Goal: Task Accomplishment & Management: Use online tool/utility

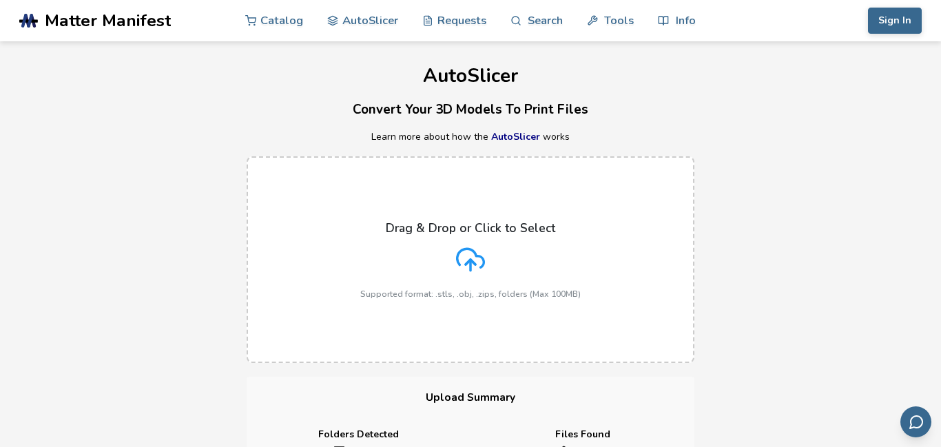
click at [482, 223] on p "Drag & Drop or Click to Select" at bounding box center [470, 228] width 169 height 14
click at [0, 0] on input "Drag & Drop or Click to Select Supported format: .stls, .obj, .zips, folders (M…" at bounding box center [0, 0] width 0 height 0
click at [384, 11] on link "AutoSlicer" at bounding box center [362, 19] width 71 height 41
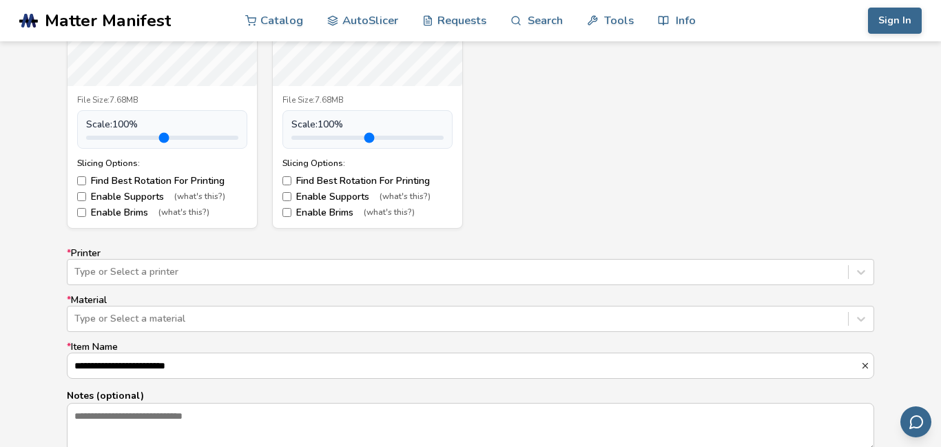
scroll to position [580, 0]
click at [174, 274] on div "Type or Select a printer" at bounding box center [470, 271] width 807 height 26
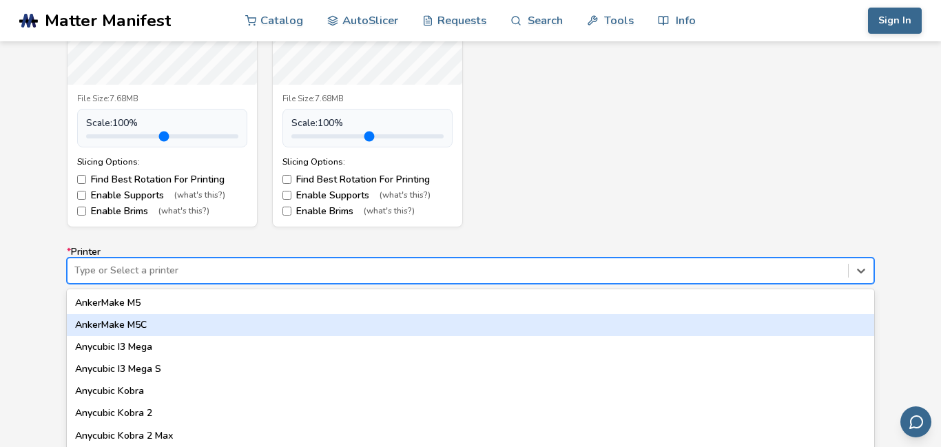
scroll to position [634, 0]
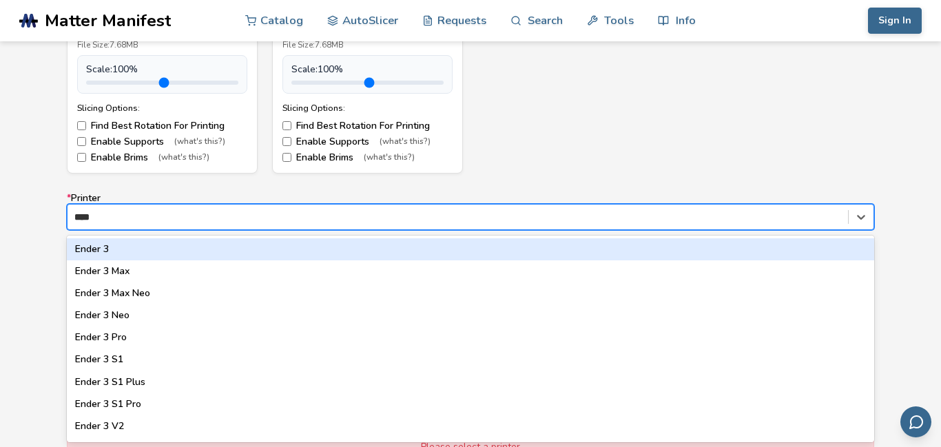
type input "*****"
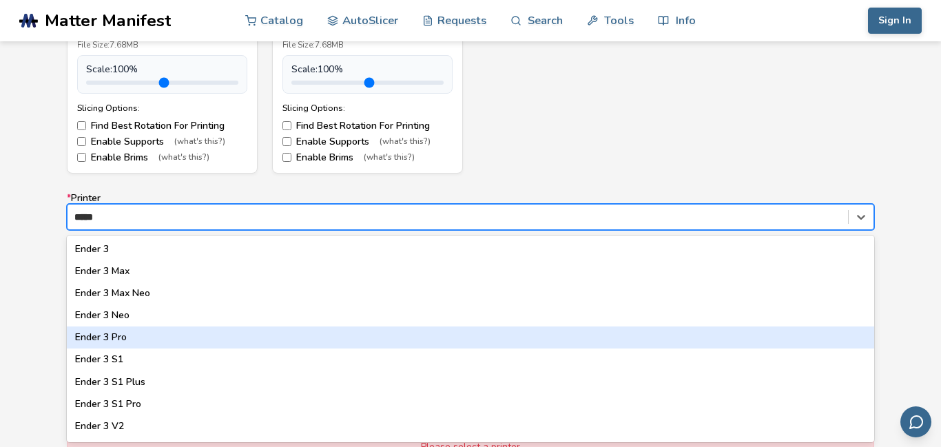
click at [149, 331] on div "Ender 3 Pro" at bounding box center [470, 338] width 807 height 22
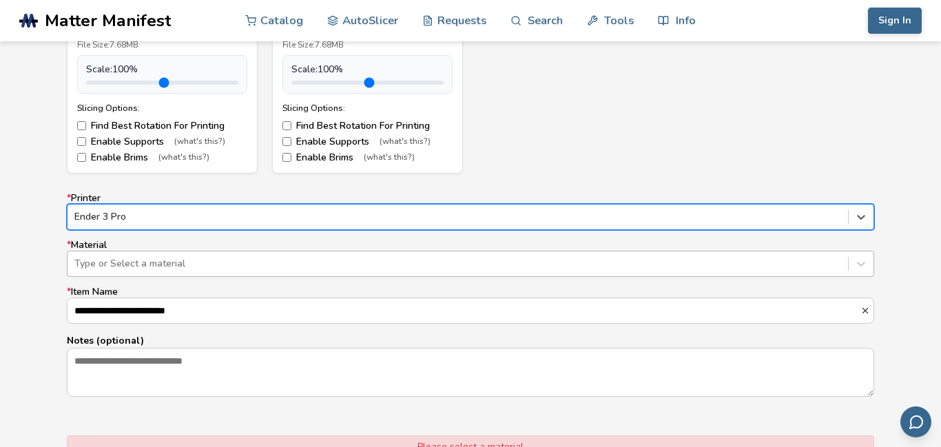
click at [117, 271] on div "Type or Select a material" at bounding box center [458, 263] width 781 height 19
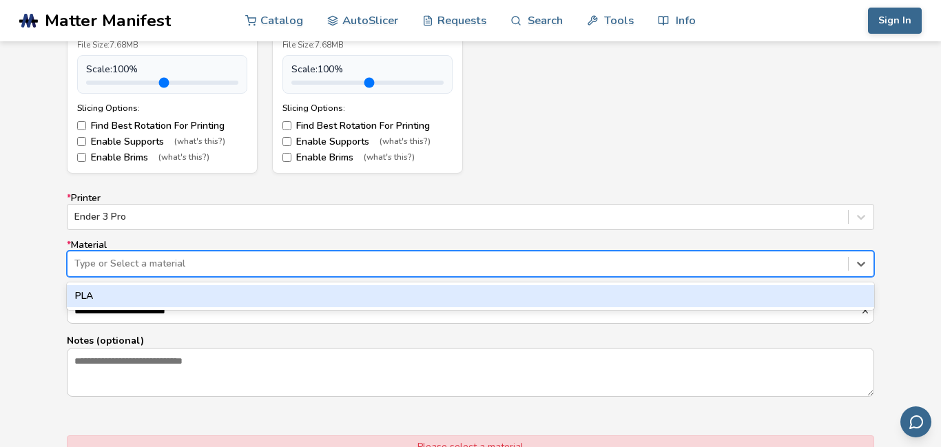
click at [130, 294] on div "PLA" at bounding box center [470, 296] width 807 height 22
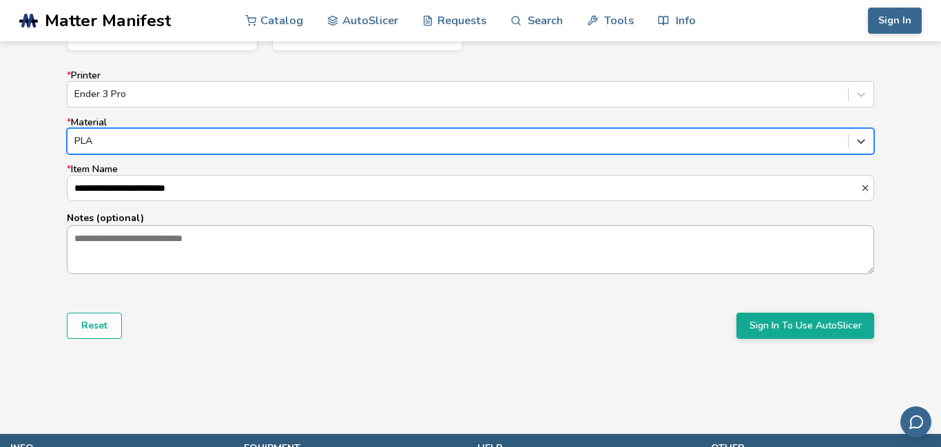
scroll to position [761, 0]
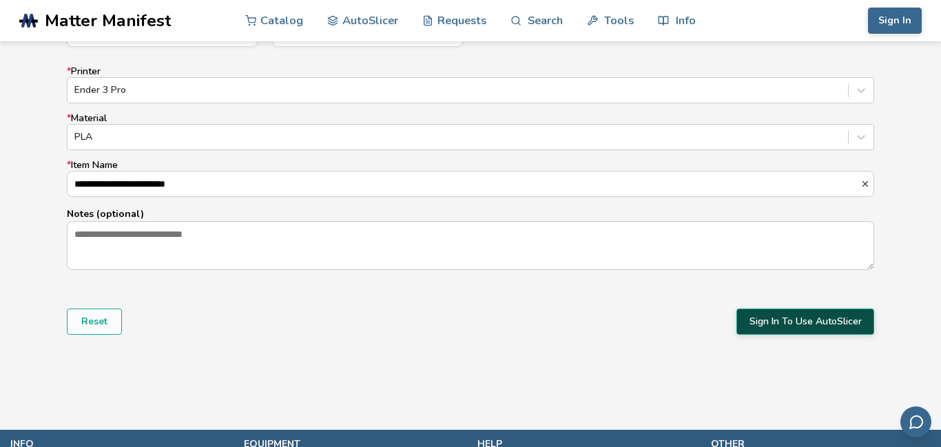
click at [770, 313] on button "Sign In To Use AutoSlicer" at bounding box center [805, 322] width 138 height 26
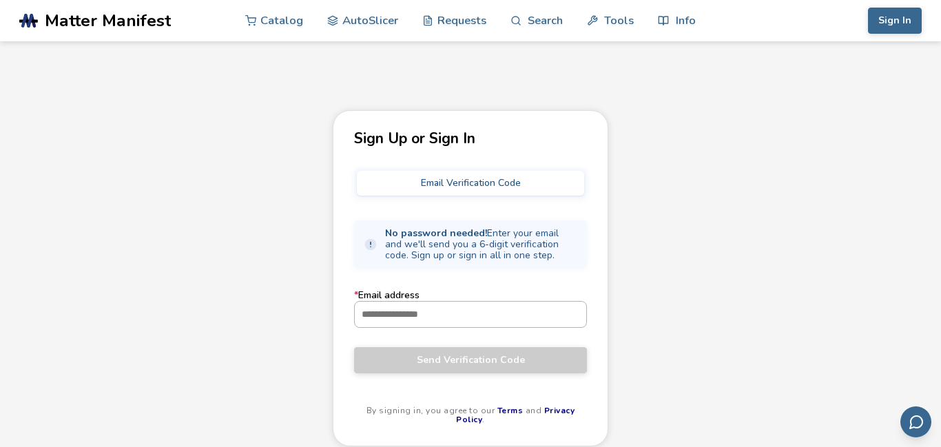
click at [534, 320] on input "* Email address" at bounding box center [470, 314] width 231 height 25
type input "**********"
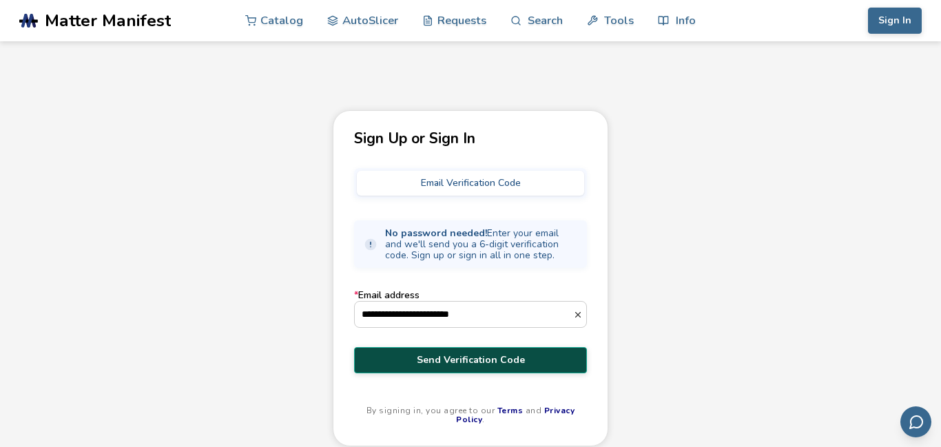
click at [502, 359] on span "Send Verification Code" at bounding box center [470, 360] width 212 height 11
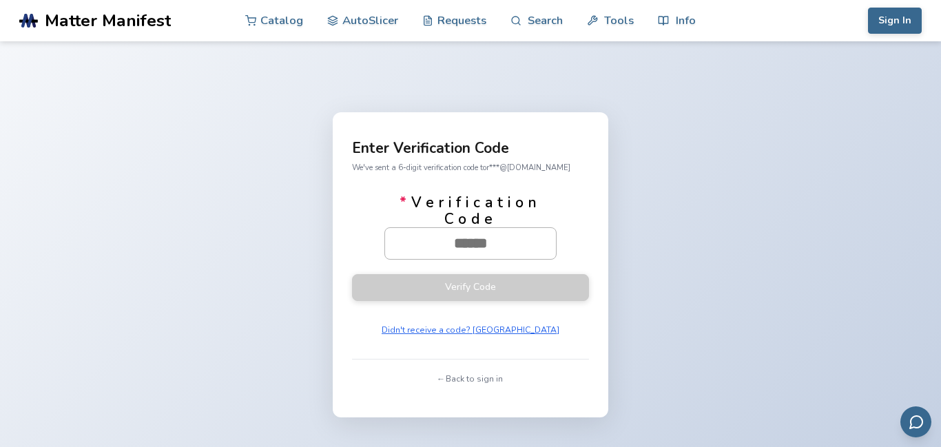
click at [488, 243] on input "* Verification Code" at bounding box center [470, 243] width 171 height 30
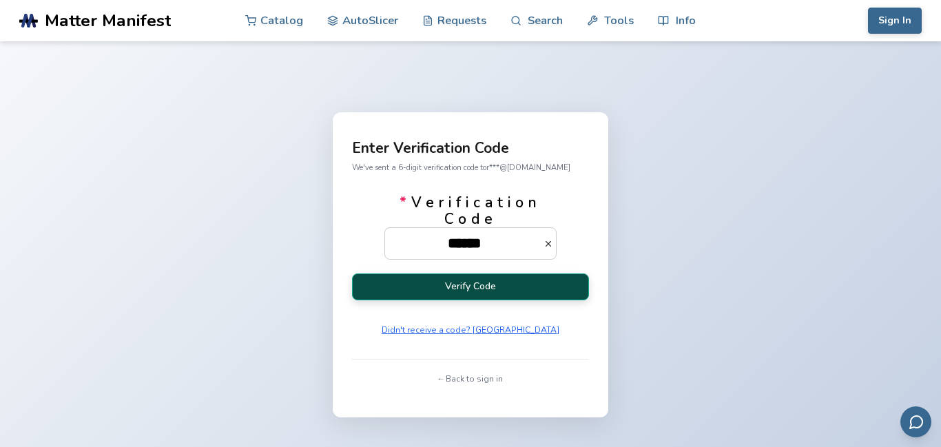
type input "******"
click at [515, 289] on button "Verify Code" at bounding box center [470, 287] width 237 height 27
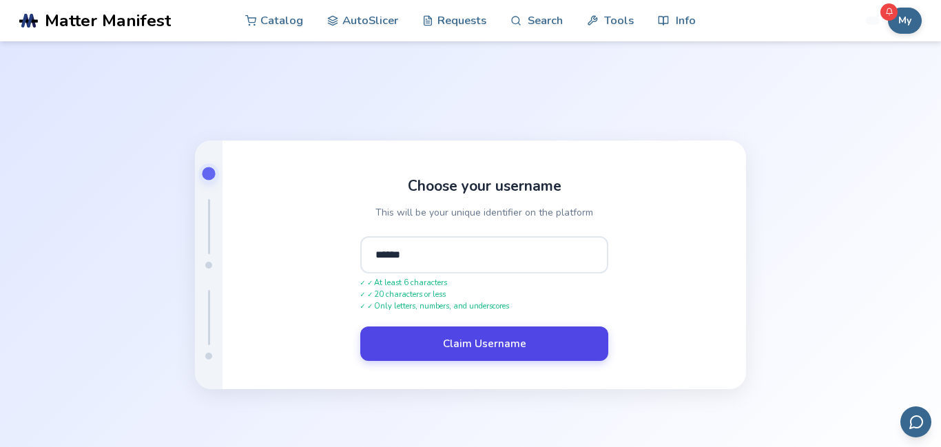
type input "******"
click at [525, 332] on button "Claim Username" at bounding box center [484, 344] width 248 height 34
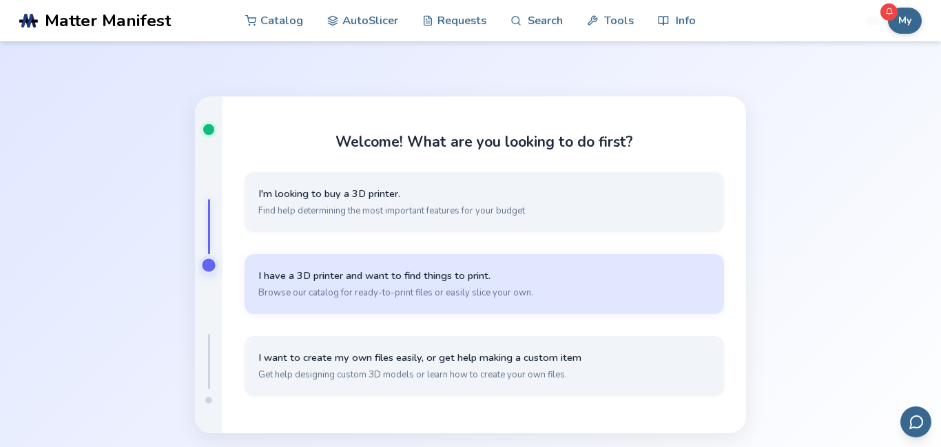
click at [440, 292] on span "Browse our catalog for ready-to-print files or easily slice your own." at bounding box center [484, 293] width 452 height 12
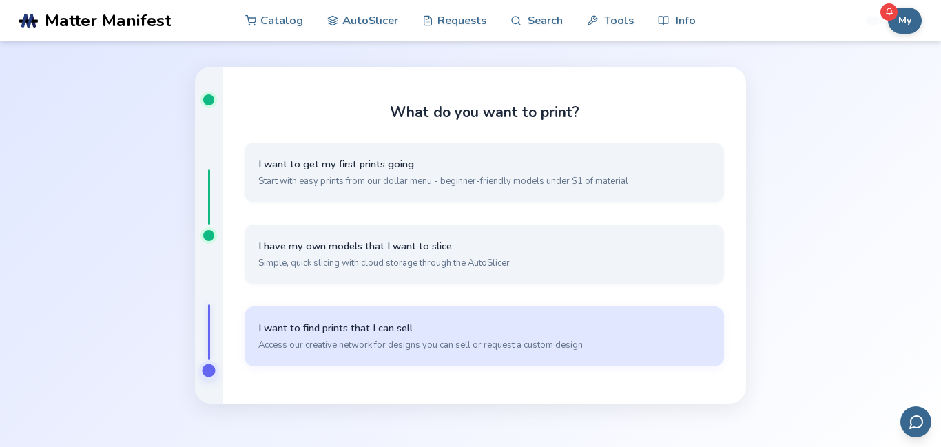
scroll to position [27, 0]
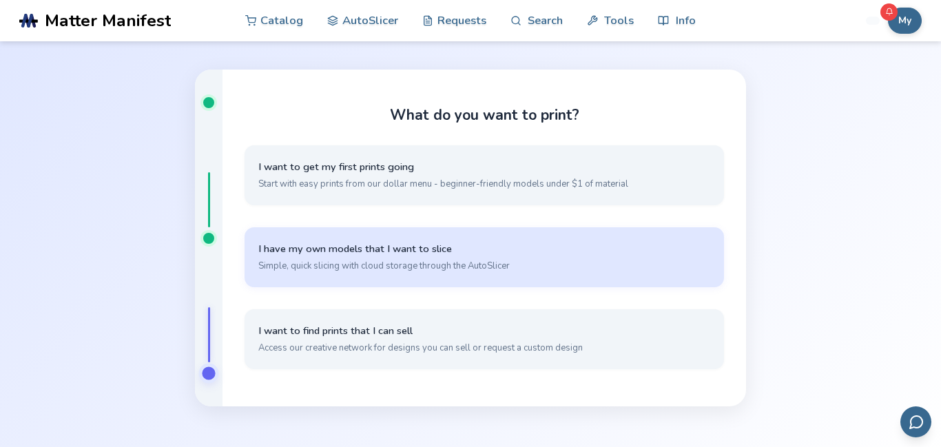
click at [450, 252] on button "I have my own models that I want to slice Simple, quick slicing with cloud stor…" at bounding box center [485, 257] width 480 height 60
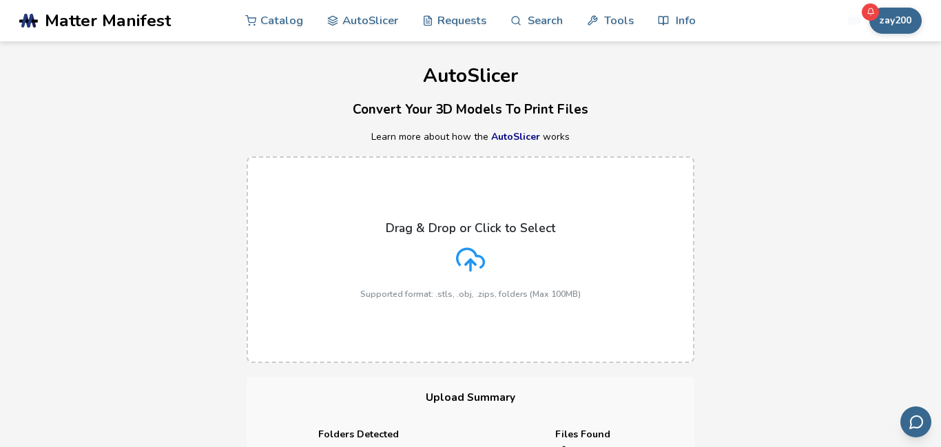
scroll to position [569, 0]
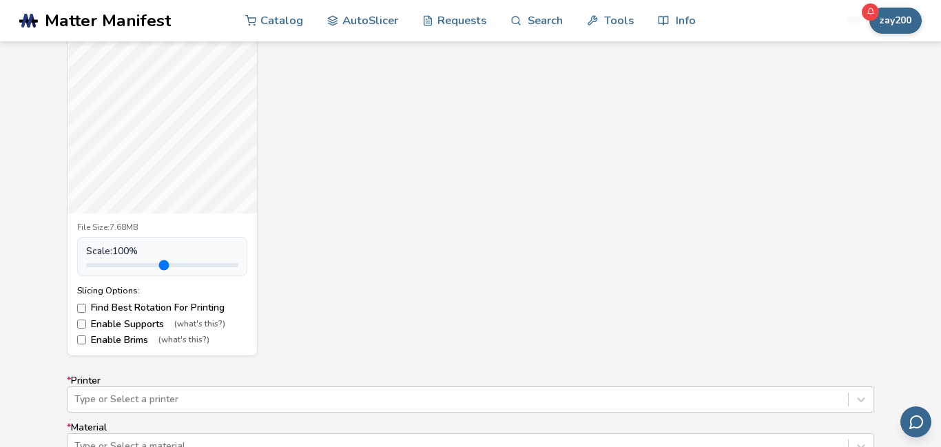
drag, startPoint x: 303, startPoint y: 150, endPoint x: 304, endPoint y: 118, distance: 31.7
click at [304, 118] on div "T800_Base_Supported_v5.4.5.stl File Size: 7.68MB Scale: 100 % Slicing Options: …" at bounding box center [470, 172] width 807 height 367
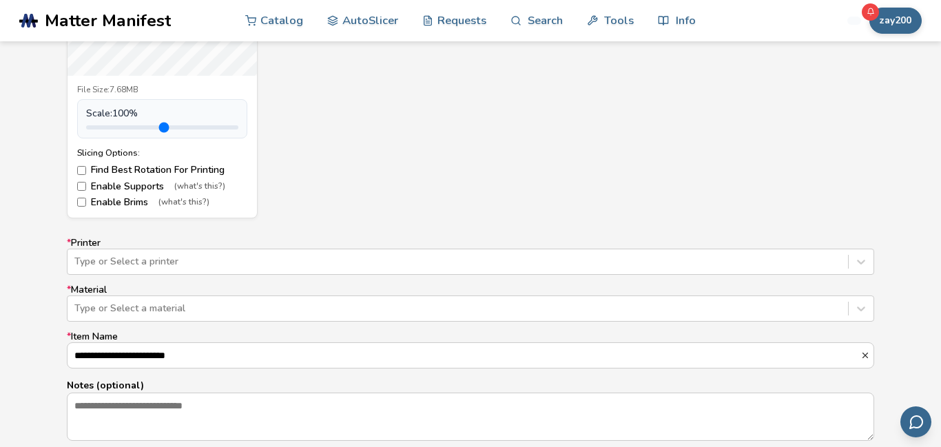
scroll to position [710, 0]
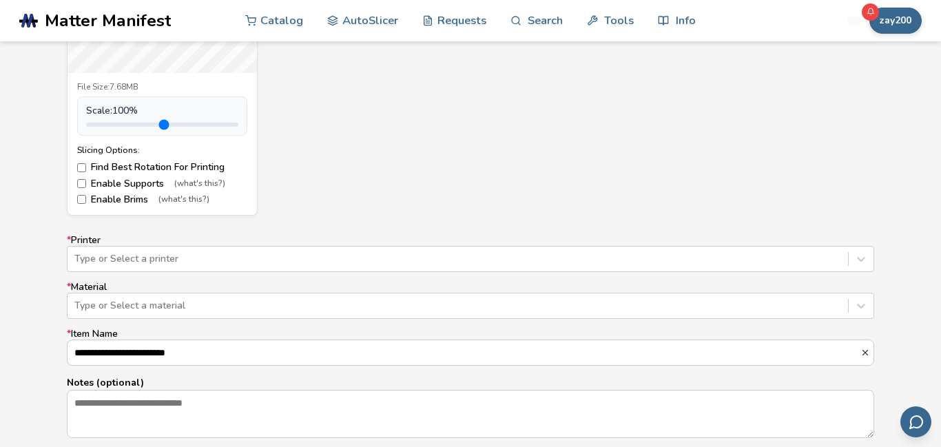
click at [86, 197] on label "Enable Brims (what's this?)" at bounding box center [162, 199] width 170 height 11
click at [112, 258] on div "Type or Select a printer" at bounding box center [470, 259] width 807 height 26
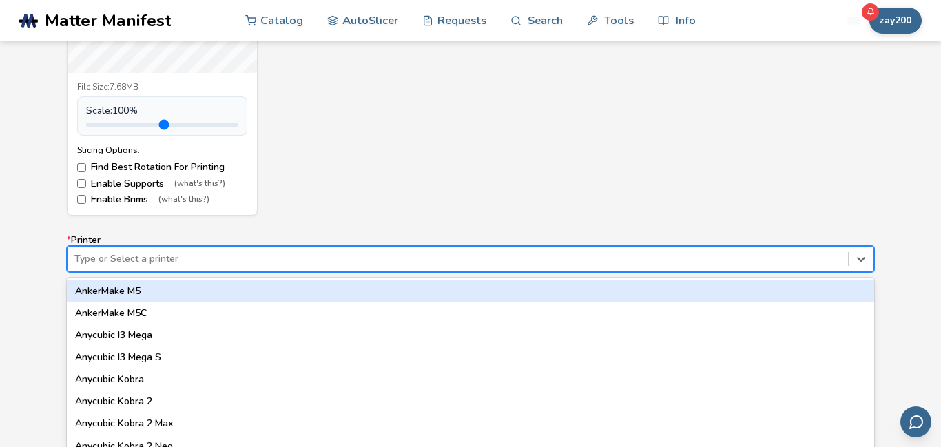
scroll to position [752, 0]
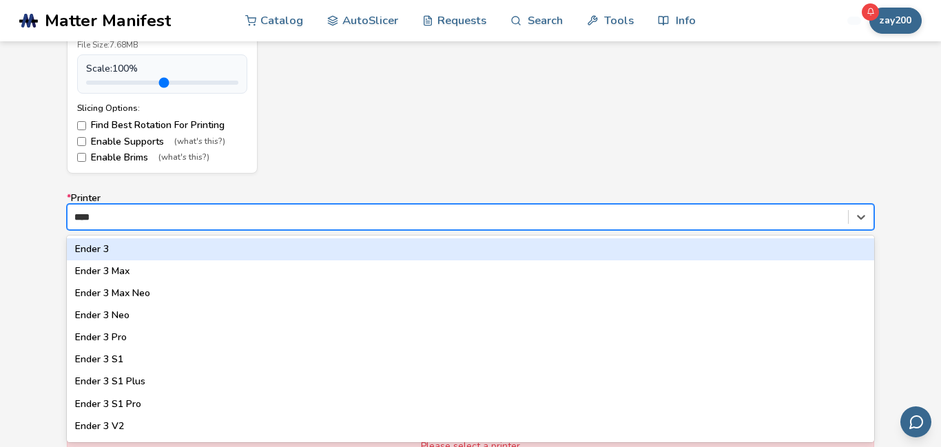
type input "*****"
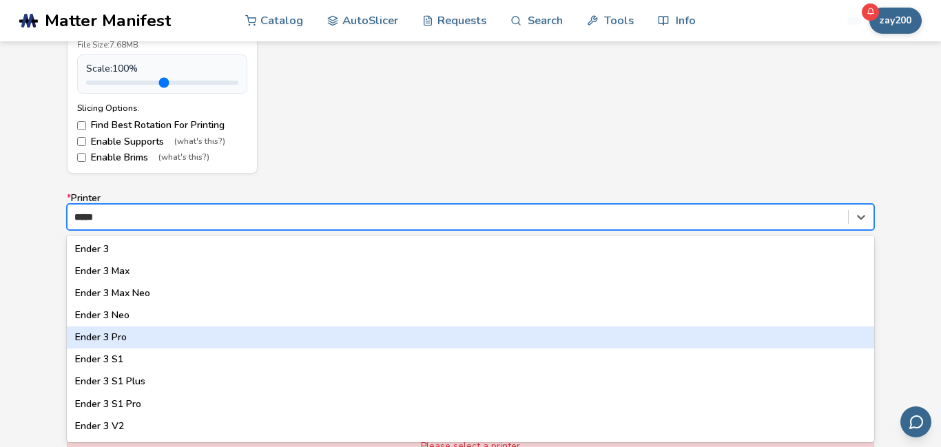
click at [125, 332] on div "Ender 3 Pro" at bounding box center [470, 338] width 807 height 22
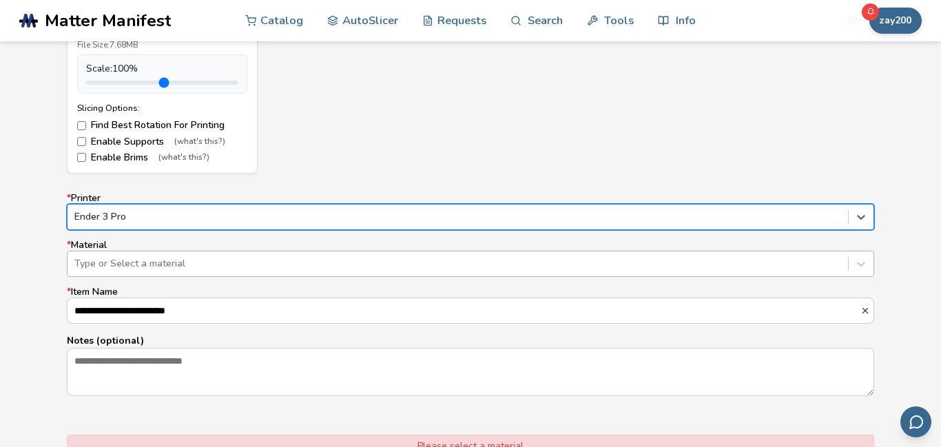
click at [143, 263] on div at bounding box center [457, 264] width 767 height 14
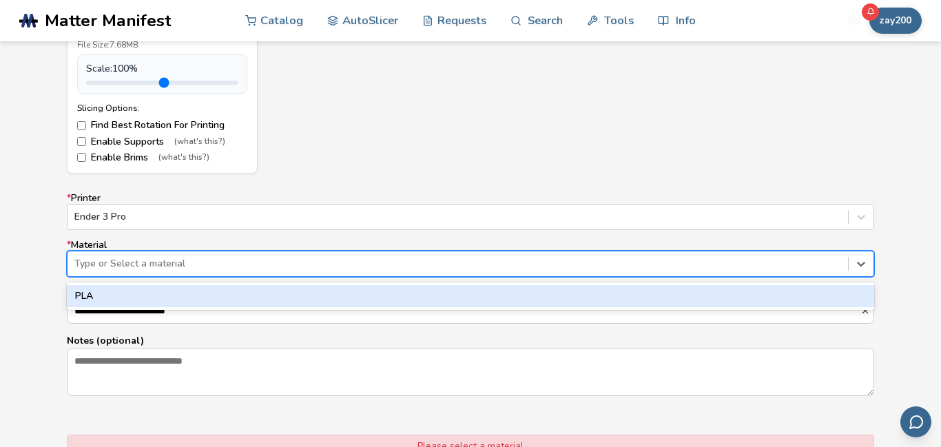
click at [147, 287] on div "PLA" at bounding box center [470, 296] width 807 height 22
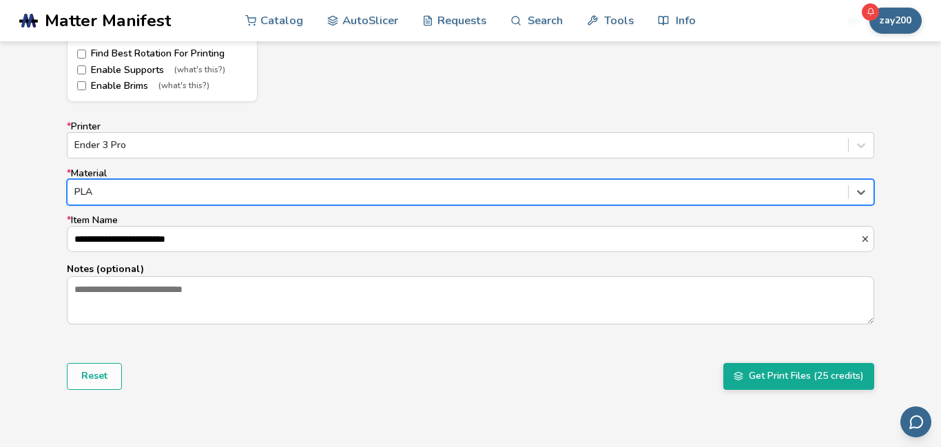
scroll to position [874, 0]
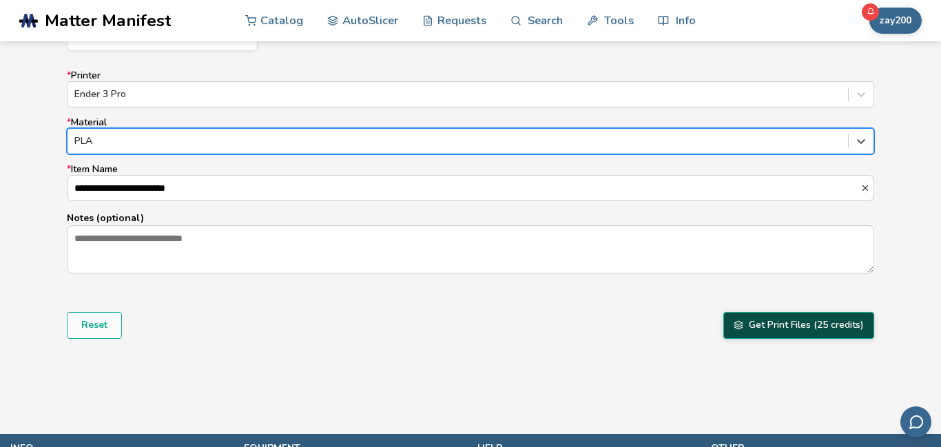
click at [790, 322] on button "Get Print Files (25 credits)" at bounding box center [798, 325] width 151 height 26
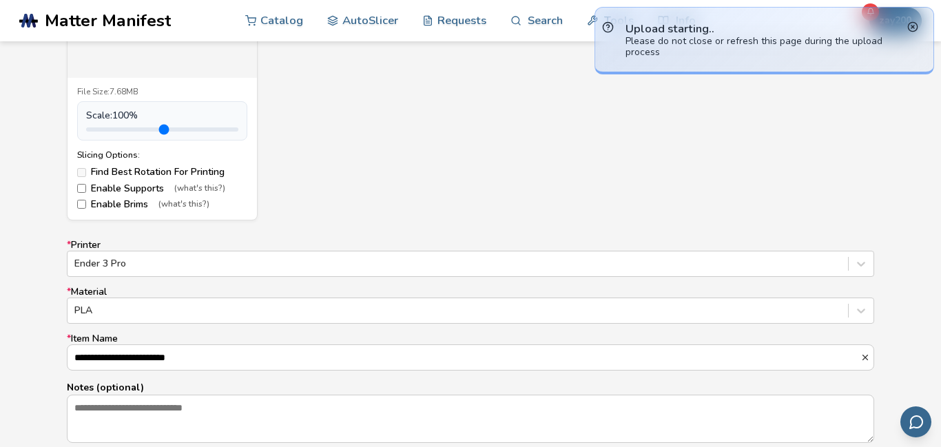
scroll to position [676, 0]
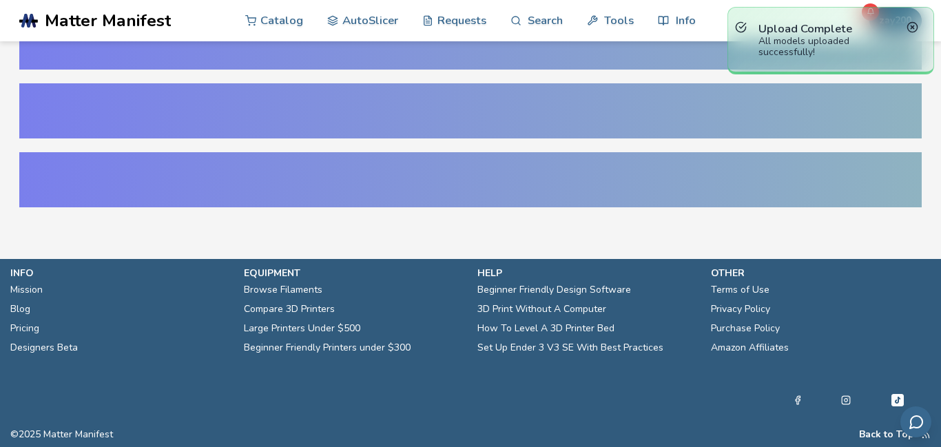
scroll to position [53, 0]
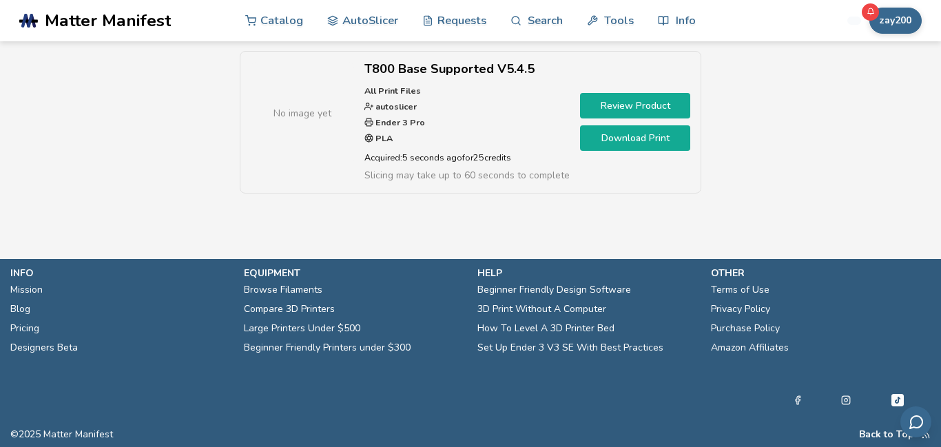
click at [653, 138] on link "Download Print" at bounding box center [635, 137] width 110 height 25
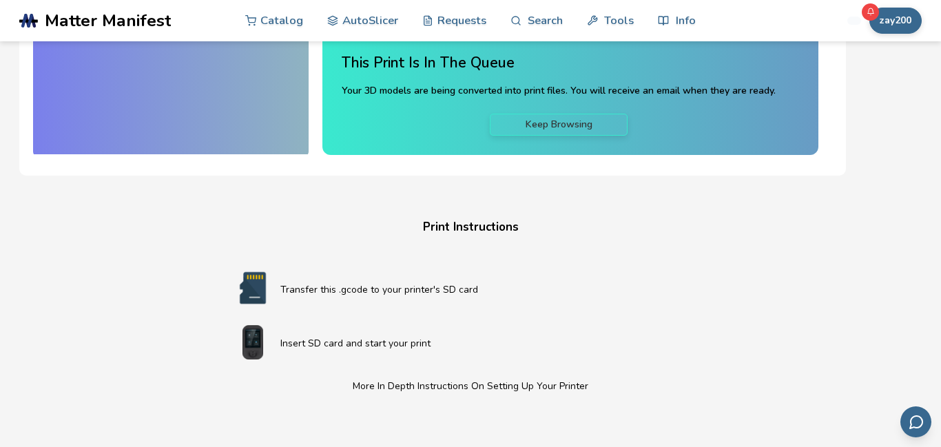
scroll to position [158, 0]
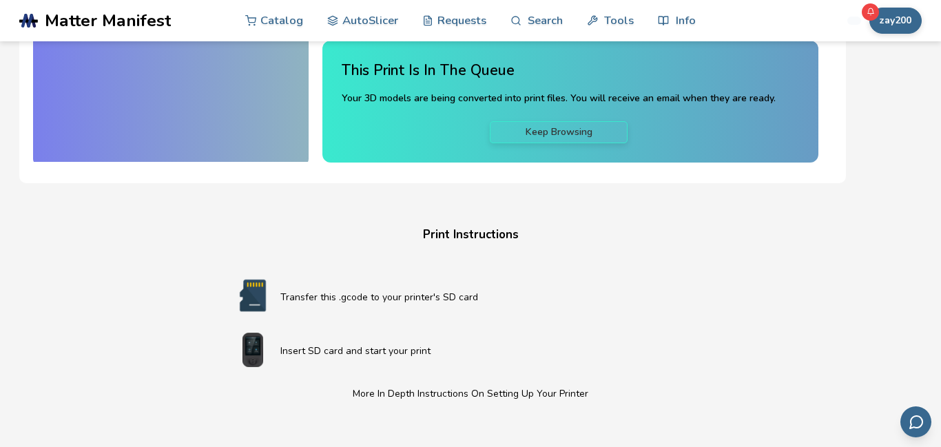
click at [523, 133] on link "Keep Browsing" at bounding box center [559, 132] width 138 height 22
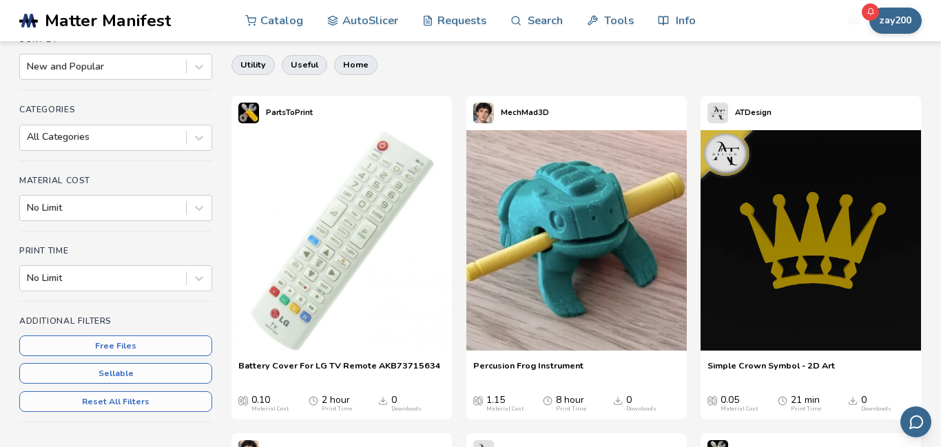
scroll to position [143, 0]
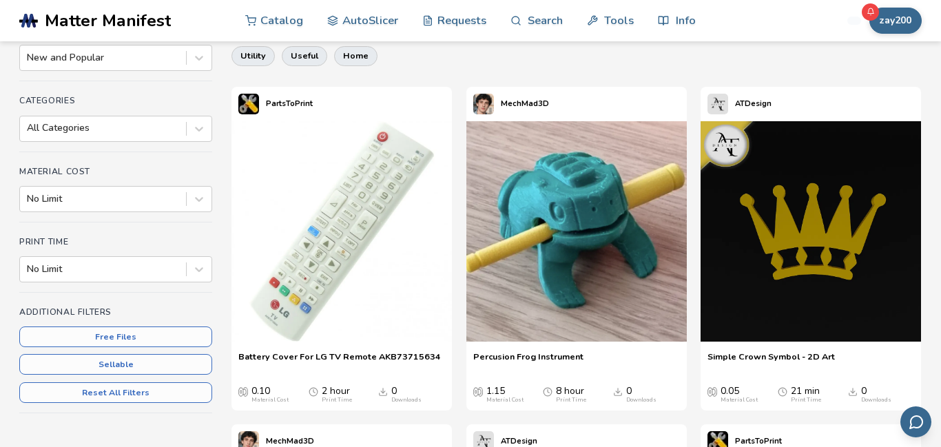
click at [406, 158] on img at bounding box center [341, 231] width 220 height 220
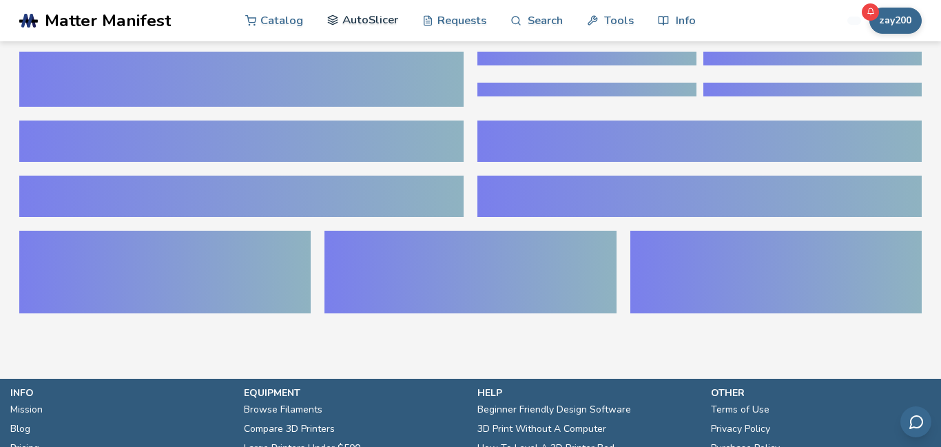
click at [360, 21] on link "AutoSlicer" at bounding box center [362, 19] width 71 height 41
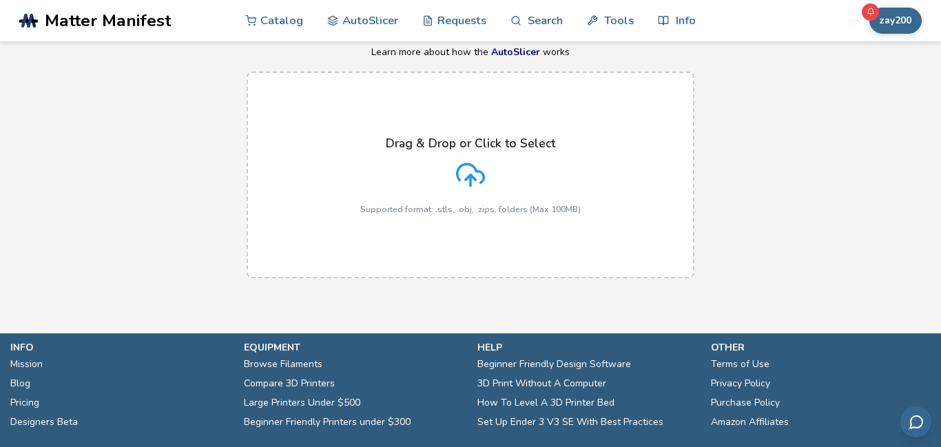
scroll to position [85, 0]
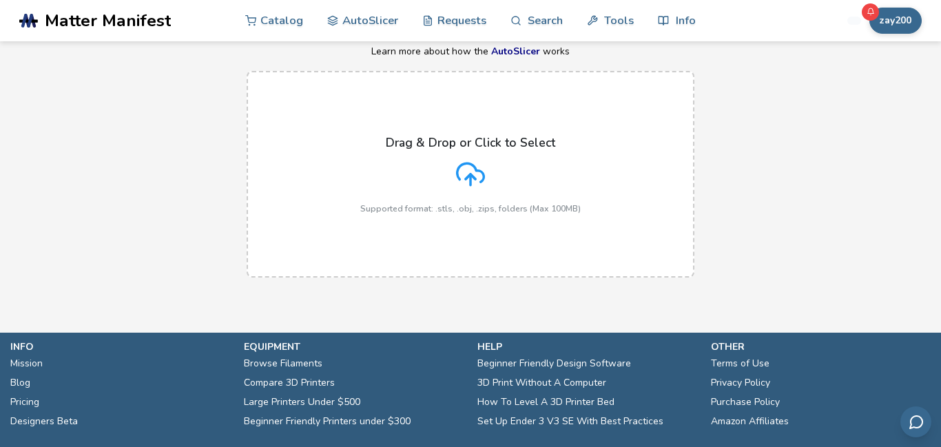
click at [471, 182] on line at bounding box center [471, 179] width 0 height 11
click at [0, 0] on input "Drag & Drop or Click to Select Supported format: .stls, .obj, .zips, folders (M…" at bounding box center [0, 0] width 0 height 0
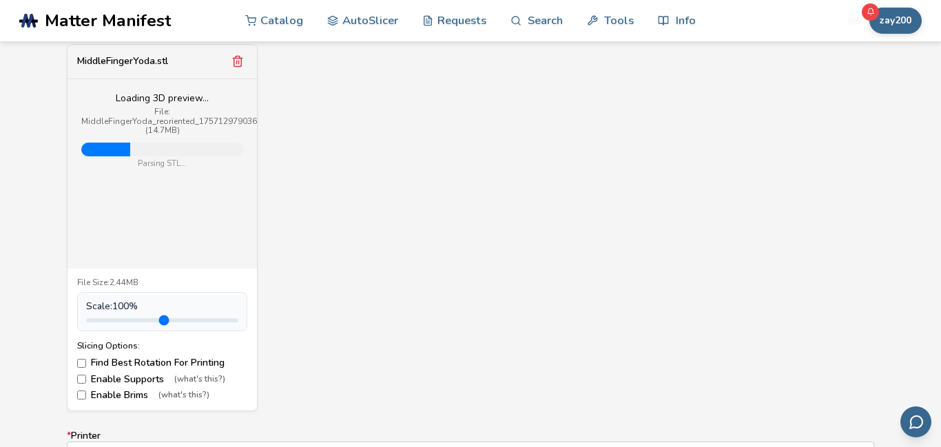
drag, startPoint x: 118, startPoint y: 322, endPoint x: 136, endPoint y: 313, distance: 20.4
click at [136, 313] on div "**********" at bounding box center [470, 162] width 941 height 1270
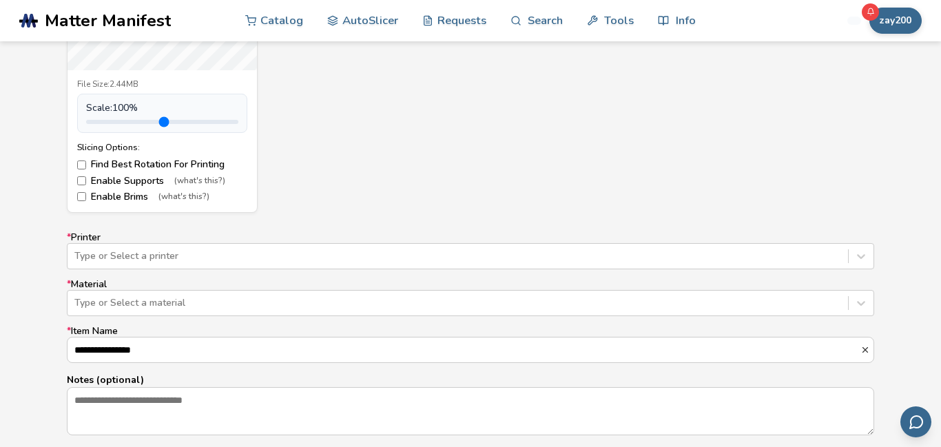
scroll to position [721, 0]
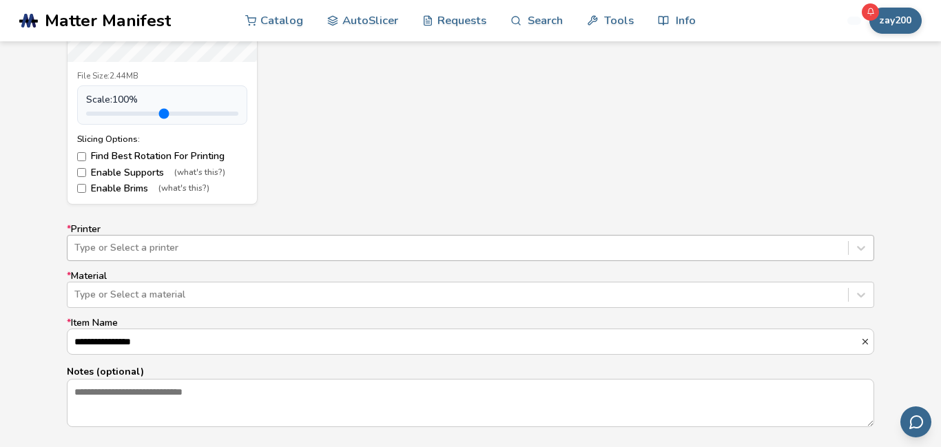
click at [229, 255] on div "Type or Select a printer" at bounding box center [470, 248] width 807 height 26
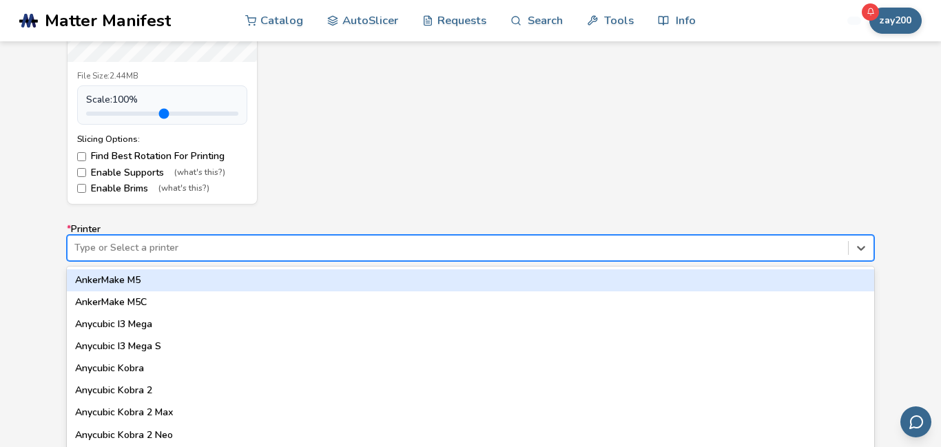
scroll to position [752, 0]
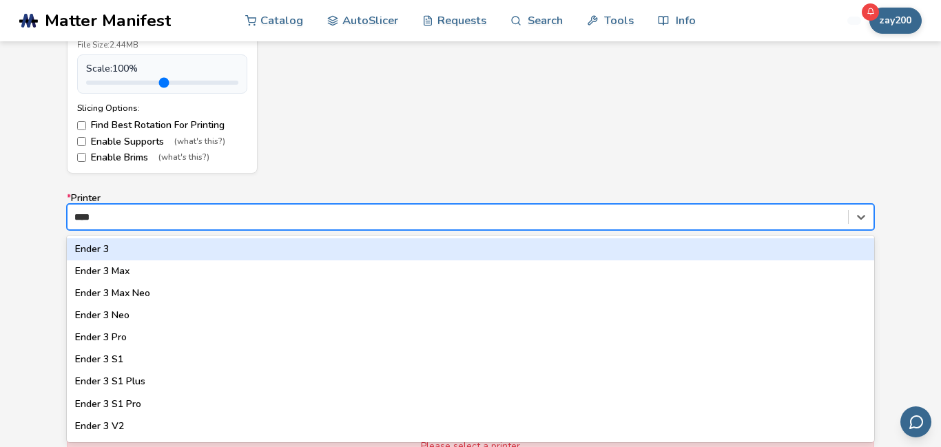
type input "*****"
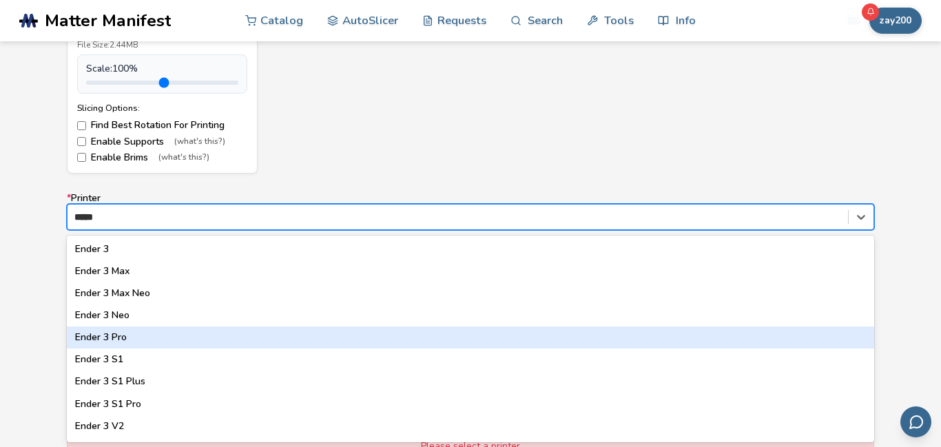
click at [117, 336] on div "Ender 3 Pro" at bounding box center [470, 338] width 807 height 22
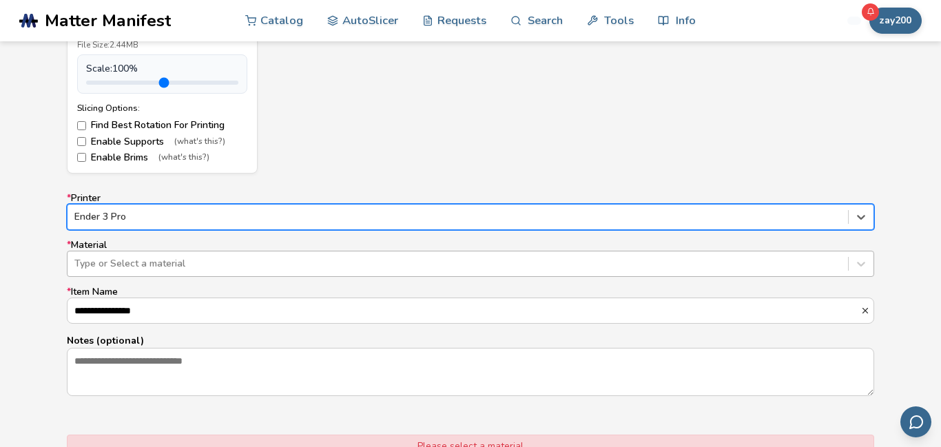
click at [136, 264] on div at bounding box center [457, 264] width 767 height 14
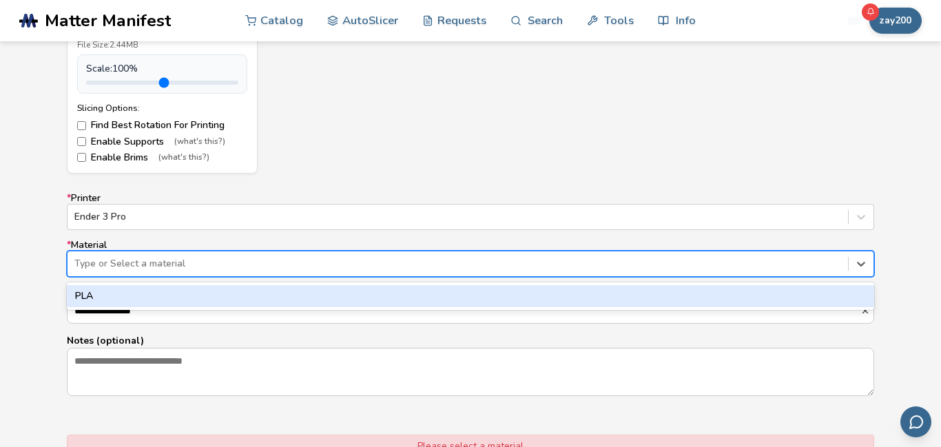
click at [157, 295] on div "PLA" at bounding box center [470, 296] width 807 height 22
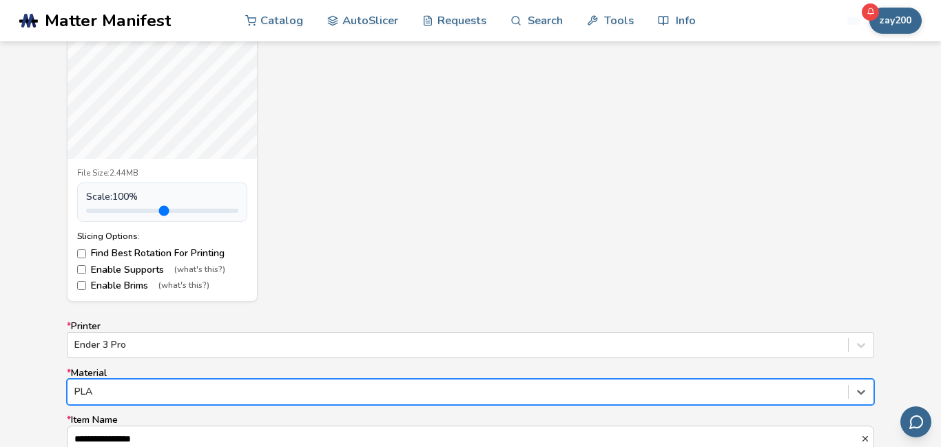
scroll to position [615, 0]
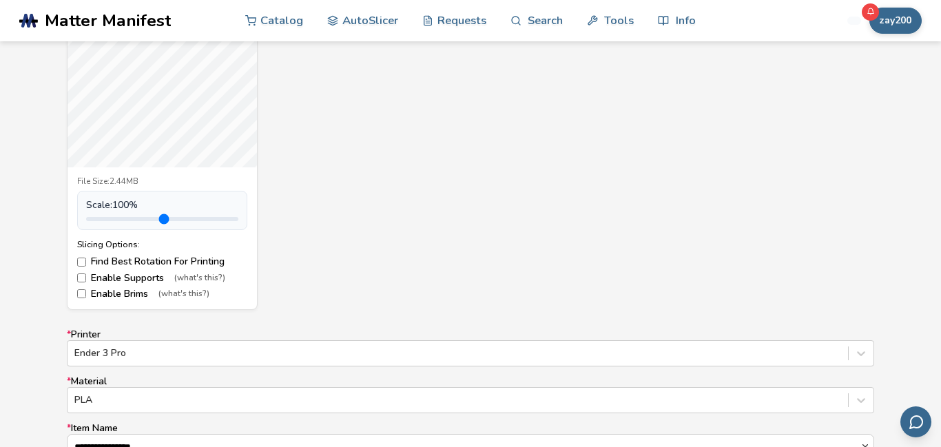
click at [87, 293] on label "Enable Brims (what's this?)" at bounding box center [162, 294] width 170 height 11
drag, startPoint x: 122, startPoint y: 218, endPoint x: 177, endPoint y: 226, distance: 55.6
click at [177, 221] on input "range" at bounding box center [162, 219] width 152 height 4
drag, startPoint x: 180, startPoint y: 218, endPoint x: 165, endPoint y: 218, distance: 15.2
click at [165, 218] on input "range" at bounding box center [162, 219] width 152 height 4
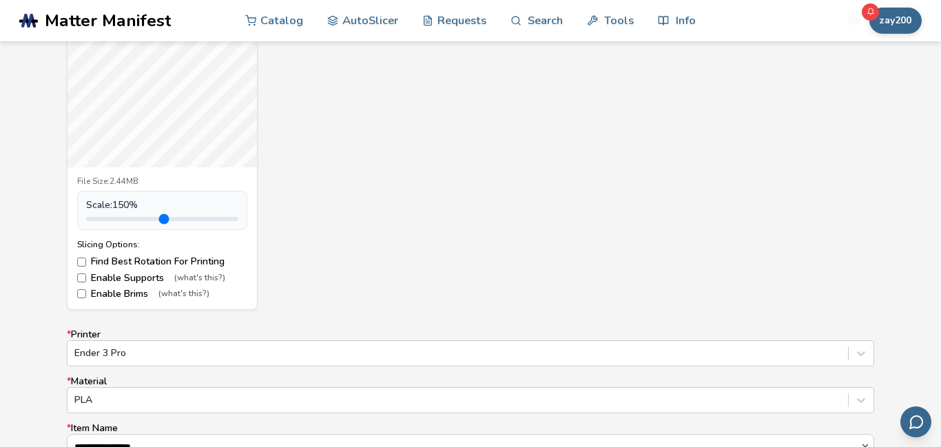
drag, startPoint x: 165, startPoint y: 220, endPoint x: 132, endPoint y: 202, distance: 38.2
type input "***"
click at [132, 217] on input "range" at bounding box center [162, 219] width 152 height 4
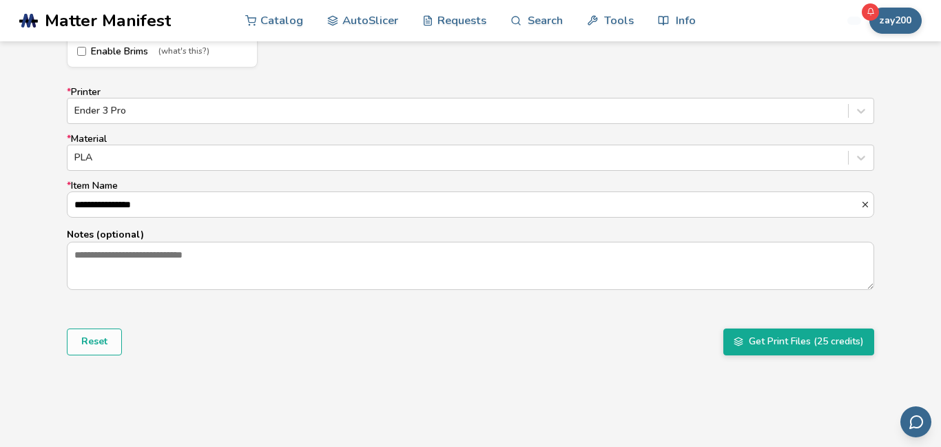
scroll to position [867, 0]
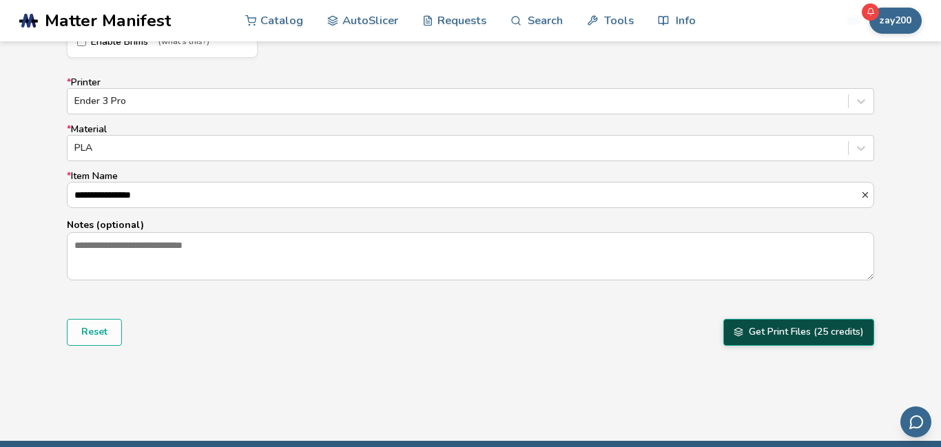
click at [754, 327] on button "Get Print Files (25 credits)" at bounding box center [798, 332] width 151 height 26
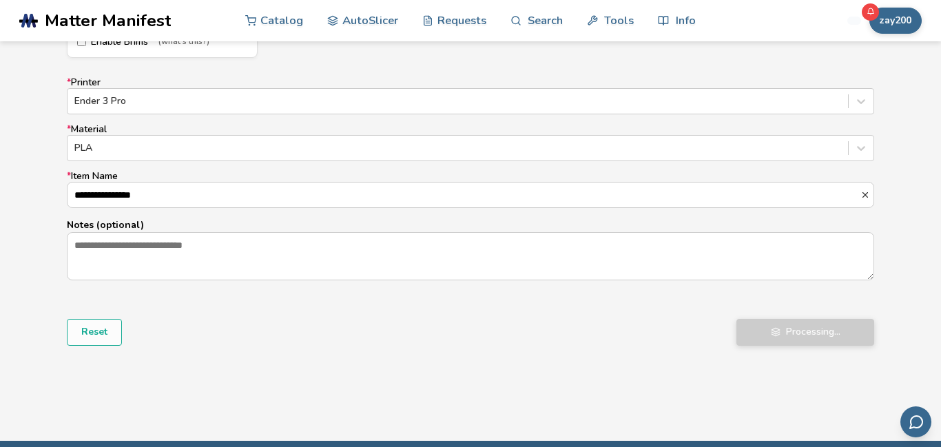
click at [894, 20] on div "Upload starting.. Please do not close or refresh this page during the upload pr…" at bounding box center [765, 41] width 340 height 68
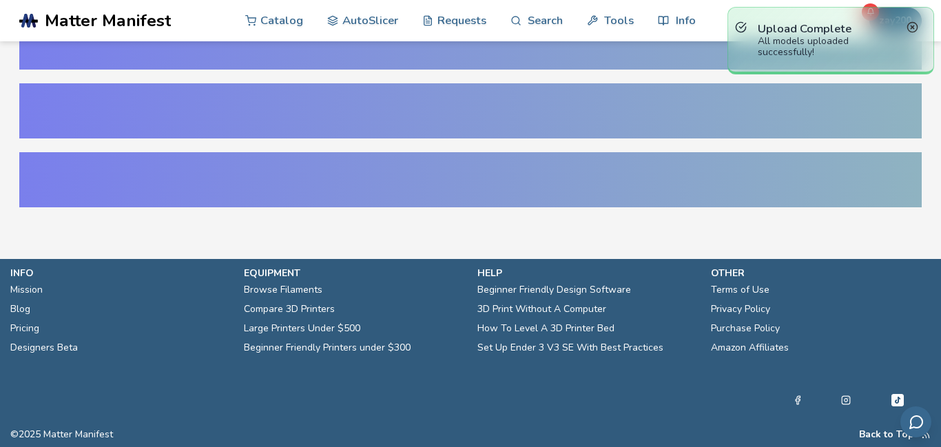
scroll to position [195, 0]
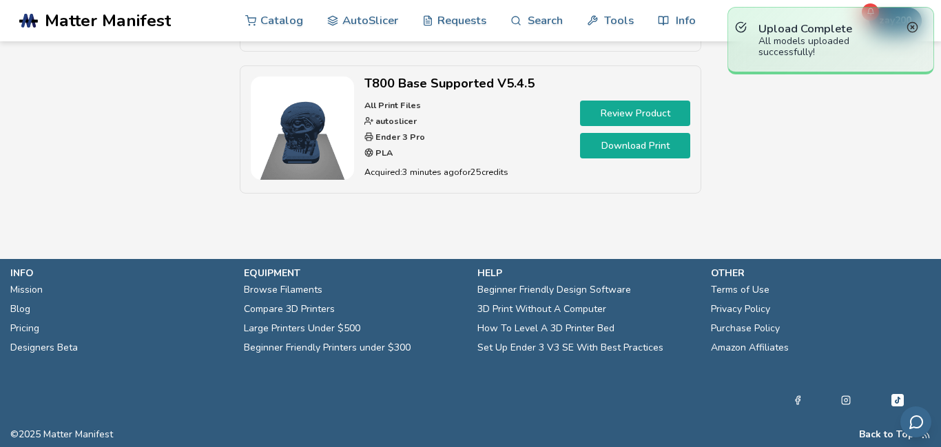
click at [914, 26] on icon at bounding box center [913, 27] width 12 height 12
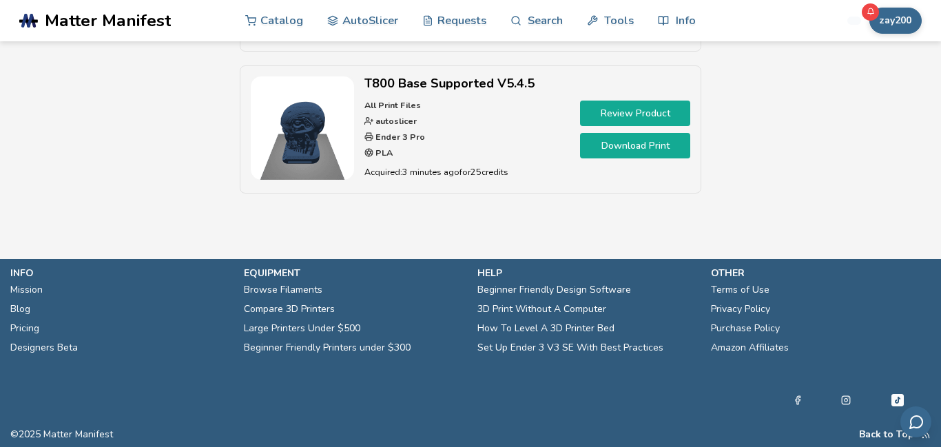
click at [632, 135] on link "Download Print" at bounding box center [635, 145] width 110 height 25
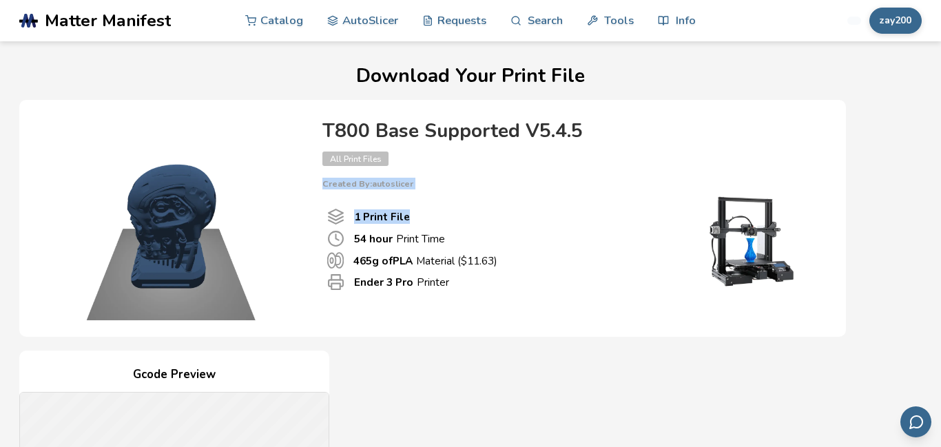
drag, startPoint x: 532, startPoint y: 221, endPoint x: 526, endPoint y: 176, distance: 45.2
click at [526, 176] on div "T800 Base Supported V5.4.5 All Print Files Created By: autoslicer 1 Print File …" at bounding box center [571, 216] width 524 height 204
drag, startPoint x: 495, startPoint y: 369, endPoint x: 488, endPoint y: 322, distance: 46.7
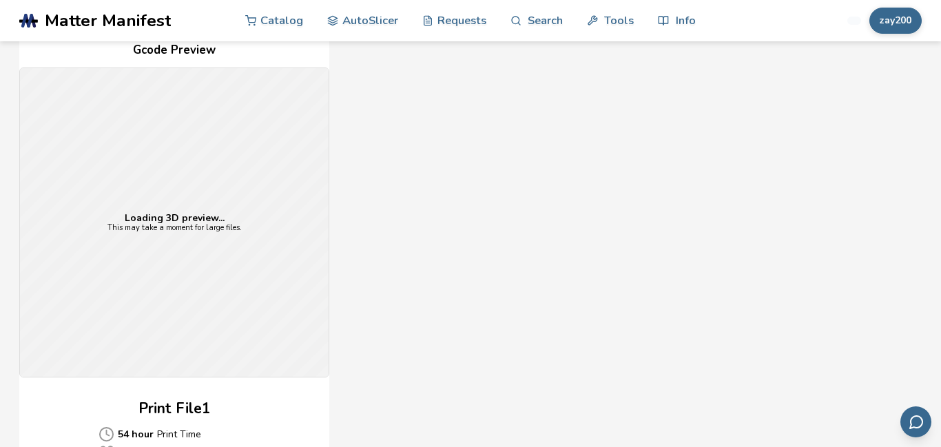
scroll to position [326, 0]
drag, startPoint x: 216, startPoint y: 245, endPoint x: 212, endPoint y: 227, distance: 18.2
click at [212, 227] on div "Loading 3D preview... This may take a moment for large files." at bounding box center [174, 221] width 309 height 309
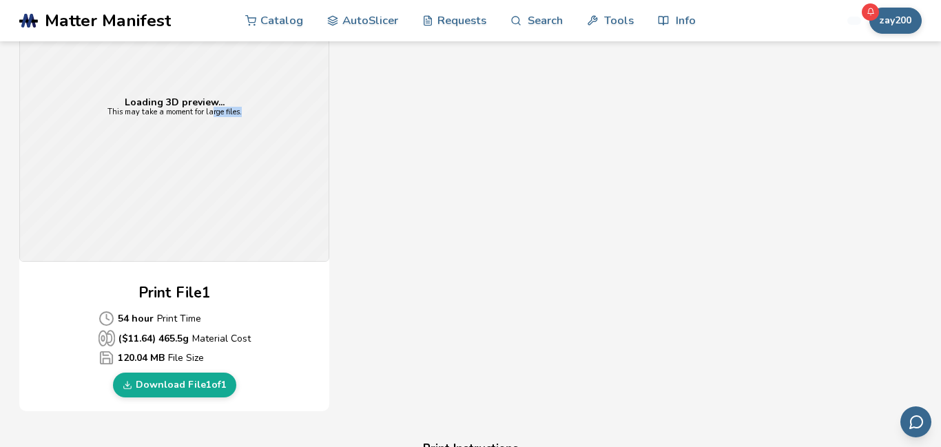
scroll to position [451, 0]
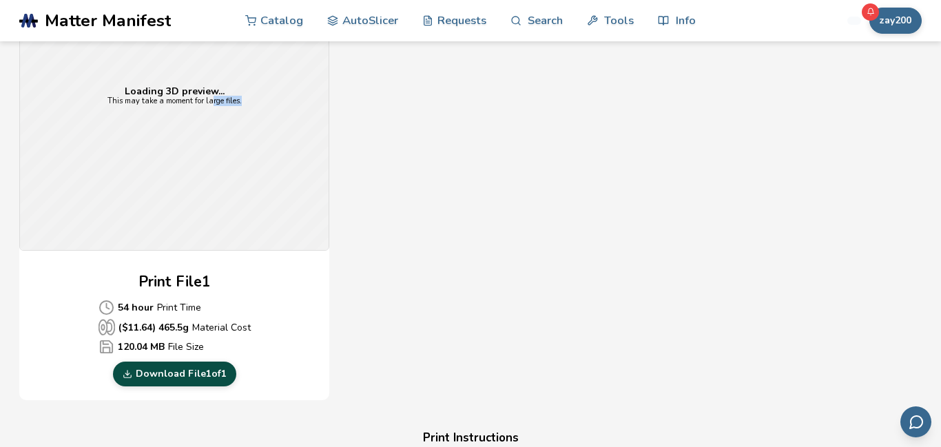
click at [175, 382] on link "Download File 1 of 1" at bounding box center [174, 374] width 123 height 25
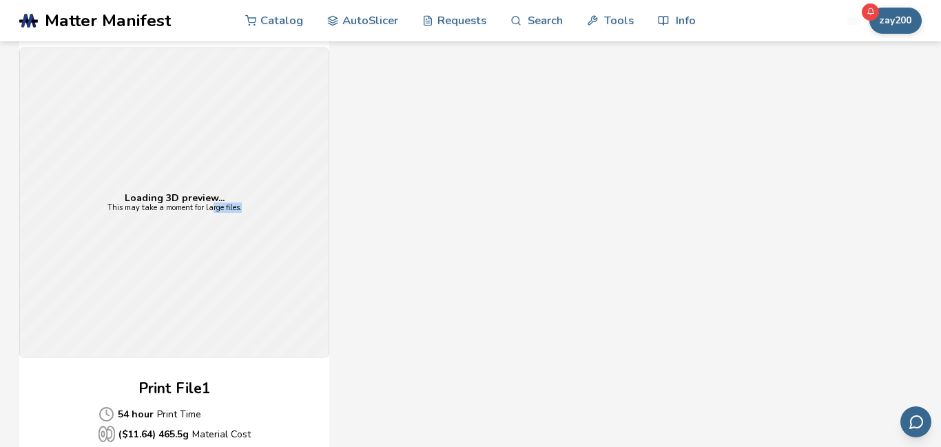
scroll to position [342, 0]
click at [391, 114] on div "Gcode Preview Loading 3D preview... This may take a moment for large files. Pri…" at bounding box center [432, 259] width 827 height 502
drag, startPoint x: 154, startPoint y: 156, endPoint x: 167, endPoint y: 187, distance: 33.4
click at [167, 187] on div "Loading 3D preview... This may take a moment for large files." at bounding box center [174, 204] width 309 height 309
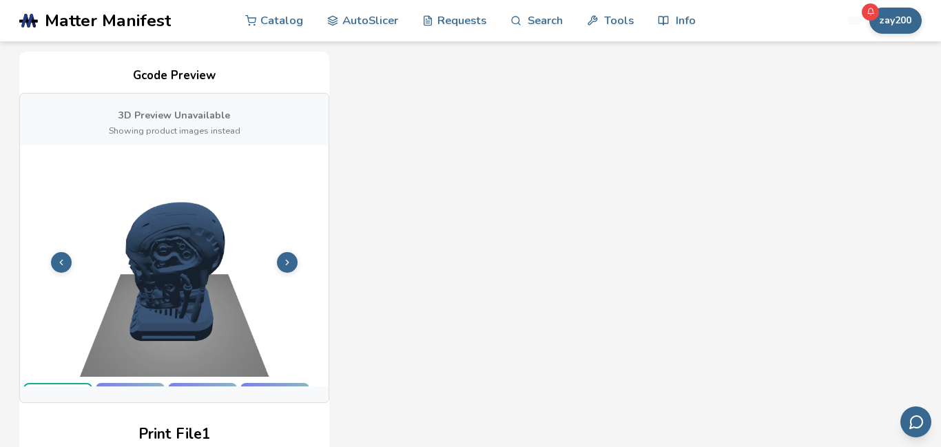
scroll to position [24, 0]
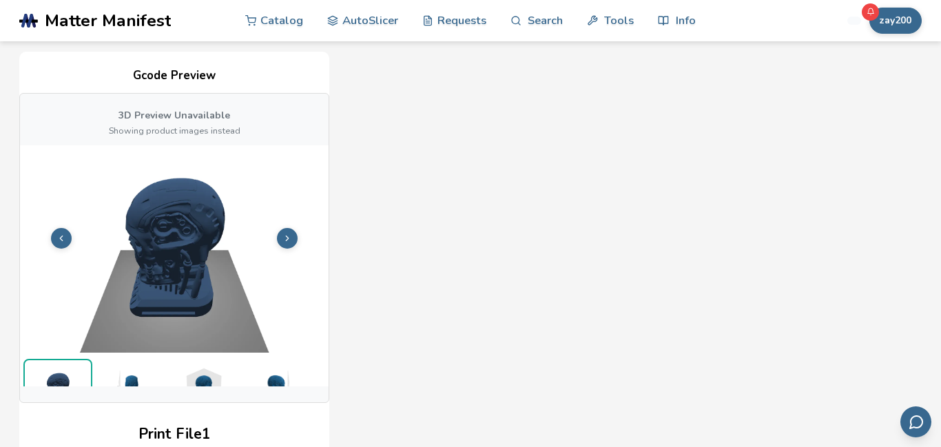
click at [288, 235] on icon at bounding box center [287, 239] width 10 height 10
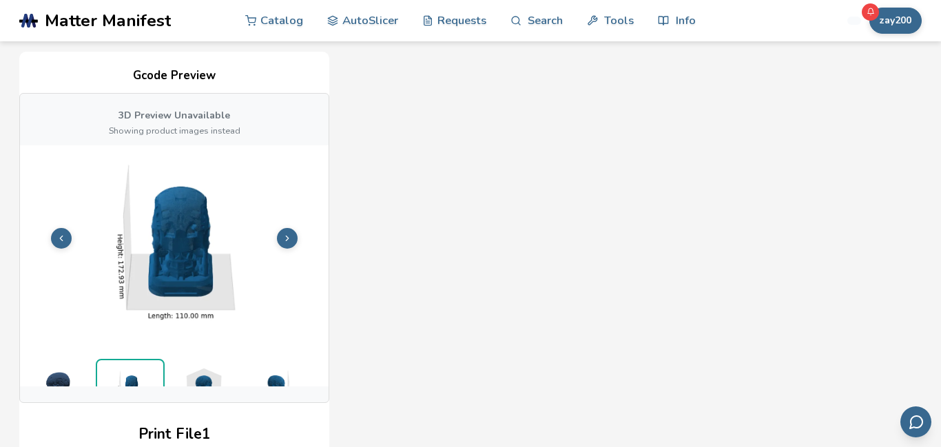
scroll to position [52, 0]
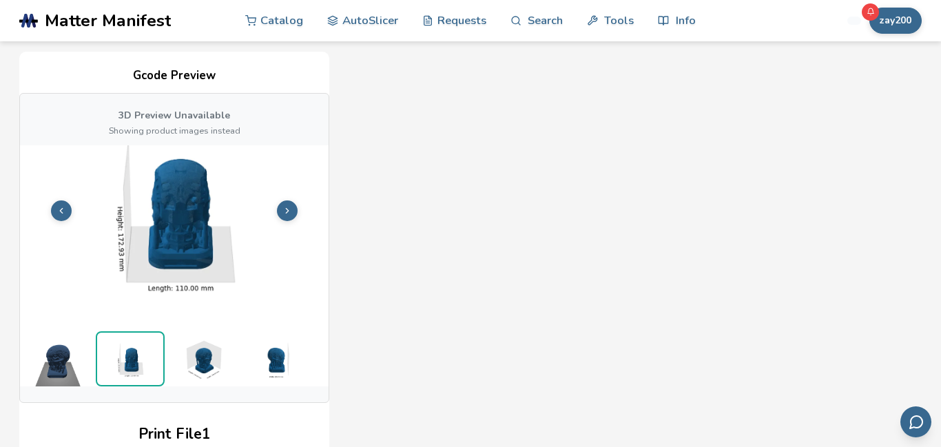
click at [292, 216] on button at bounding box center [287, 210] width 21 height 21
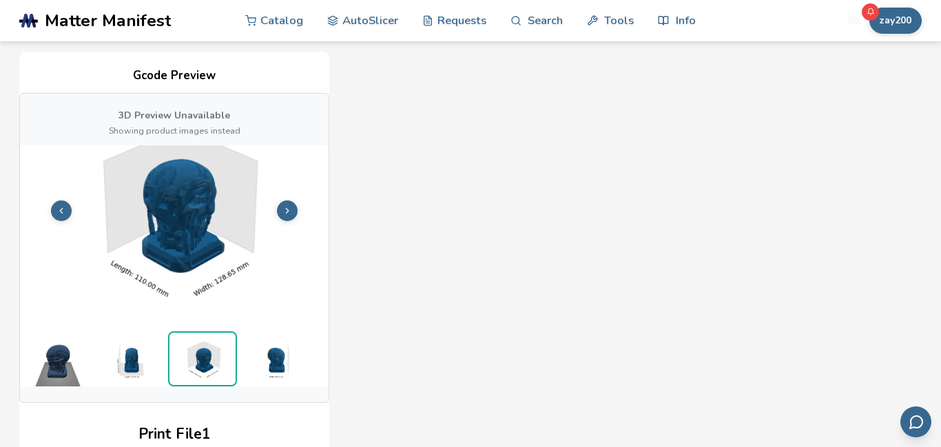
click at [292, 216] on button at bounding box center [287, 210] width 21 height 21
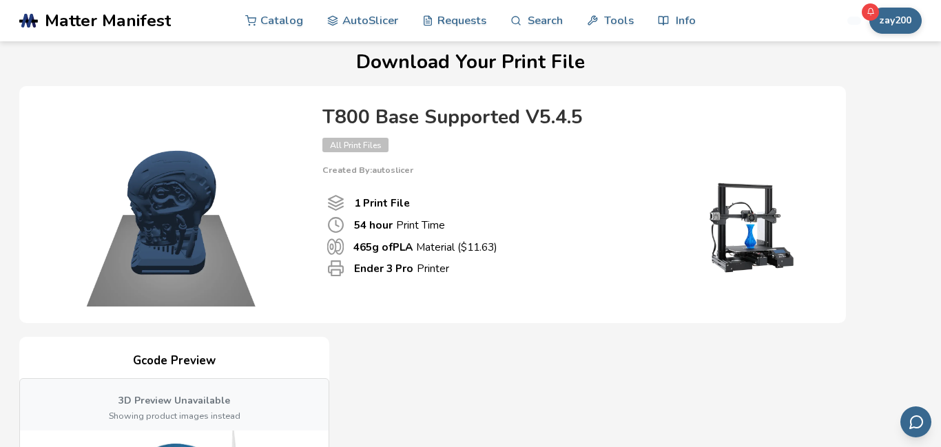
scroll to position [0, 0]
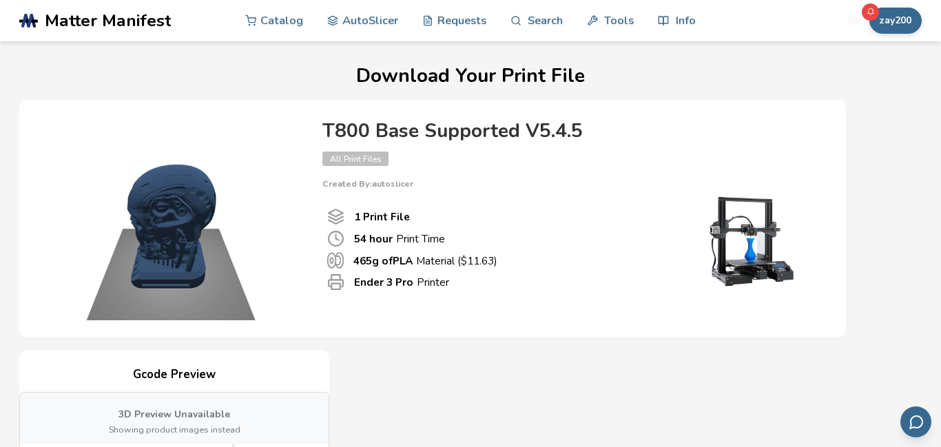
click at [355, 161] on span "All Print Files" at bounding box center [355, 159] width 66 height 14
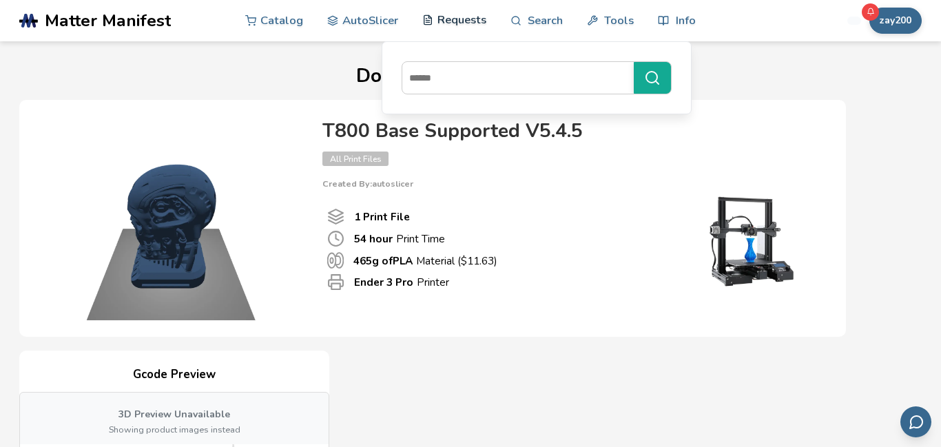
click at [438, 32] on link "Requests" at bounding box center [454, 19] width 64 height 41
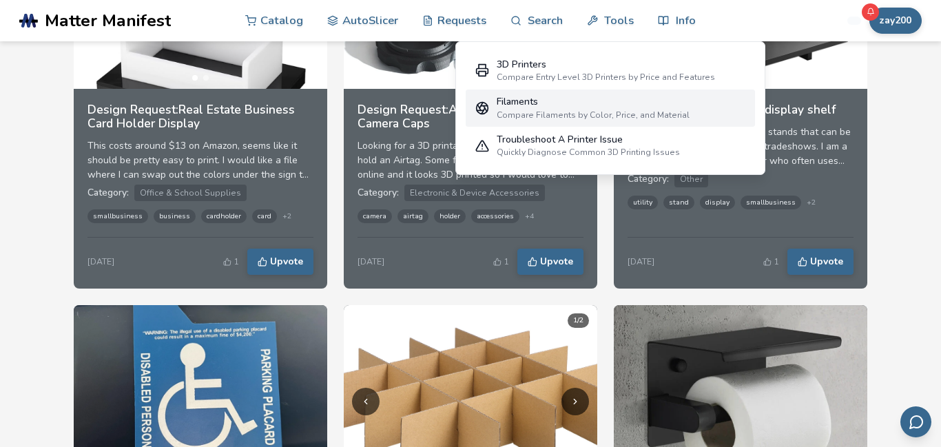
scroll to position [714, 0]
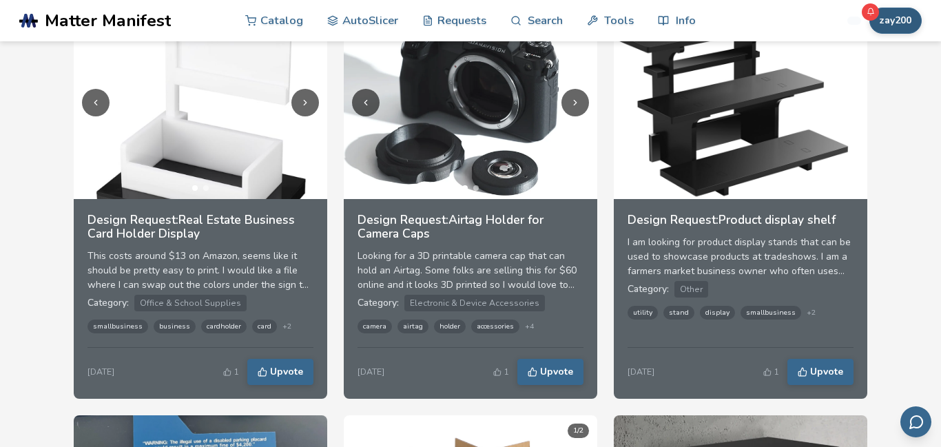
click at [892, 17] on button "zay200" at bounding box center [895, 21] width 52 height 26
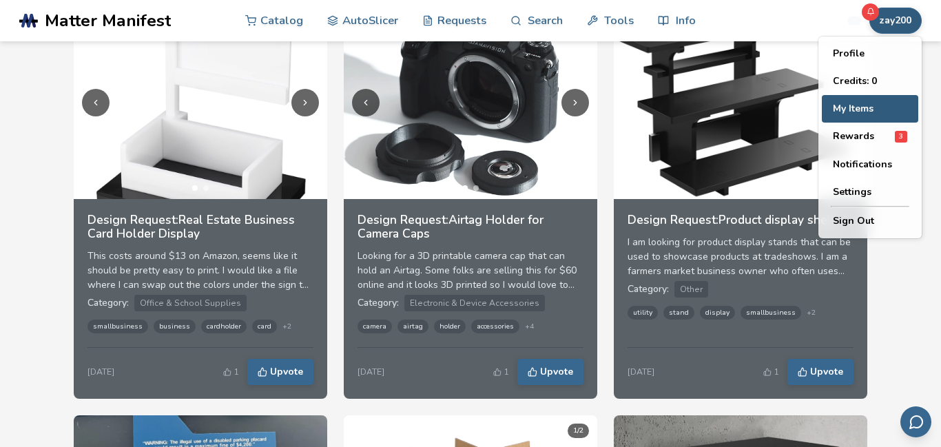
click at [887, 115] on button "My Items" at bounding box center [870, 109] width 96 height 28
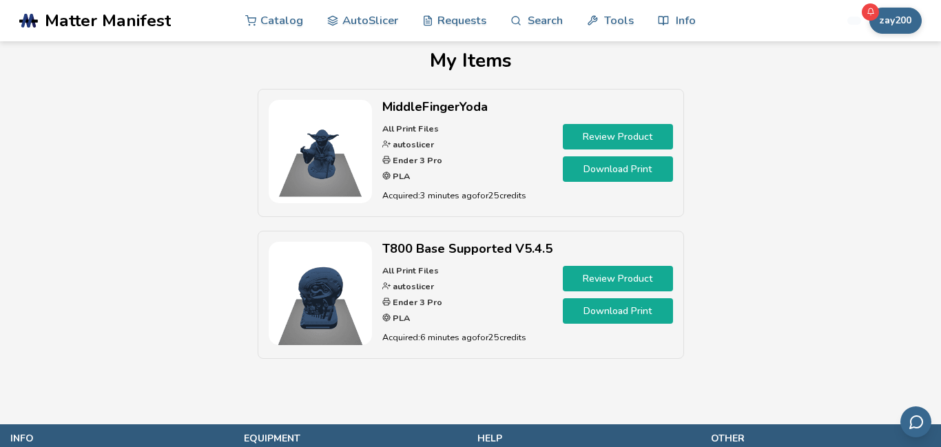
scroll to position [6, 0]
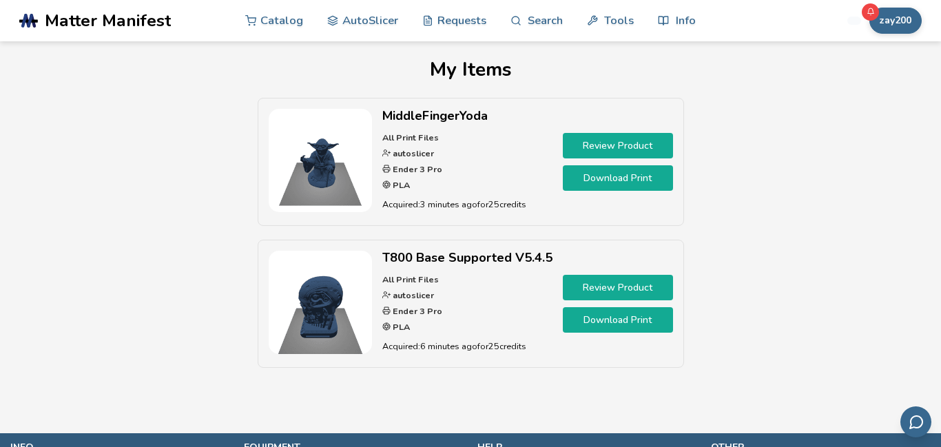
click at [648, 176] on link "Download Print" at bounding box center [618, 177] width 110 height 25
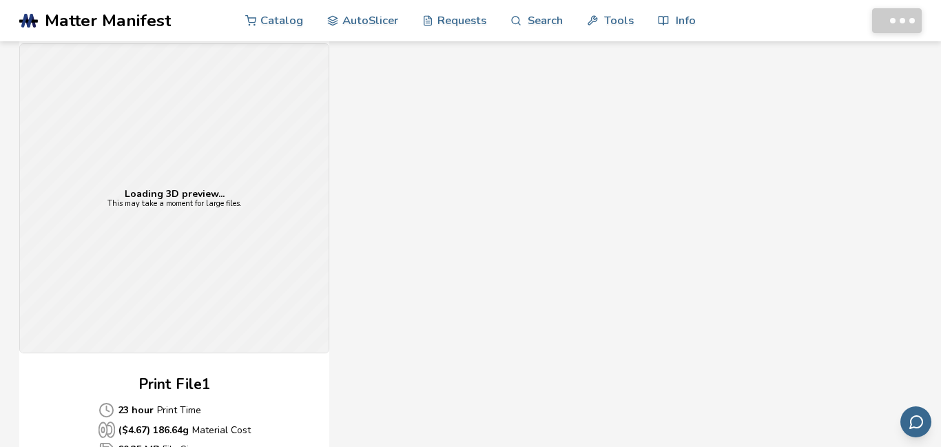
scroll to position [504, 0]
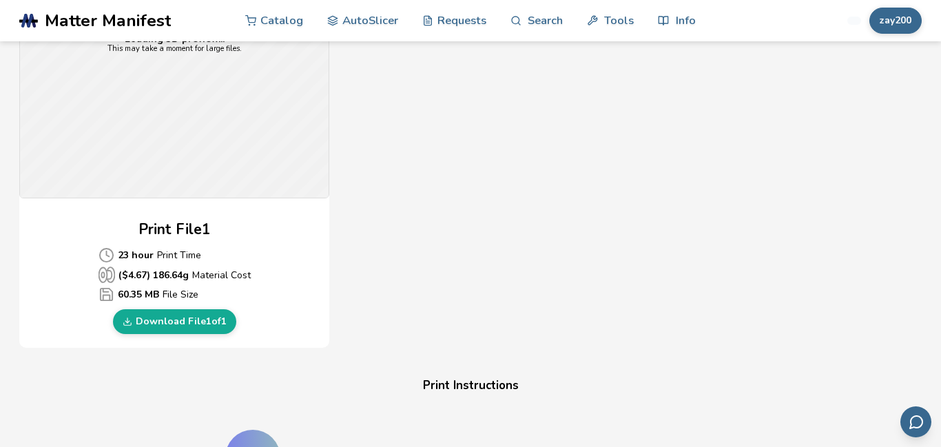
click at [648, 176] on div "Gcode Preview Loading 3D preview... This may take a moment for large files. Pri…" at bounding box center [432, 98] width 827 height 502
click at [610, 222] on div "Gcode Preview Loading 3D preview... This may take a moment for large files. Pri…" at bounding box center [432, 98] width 827 height 502
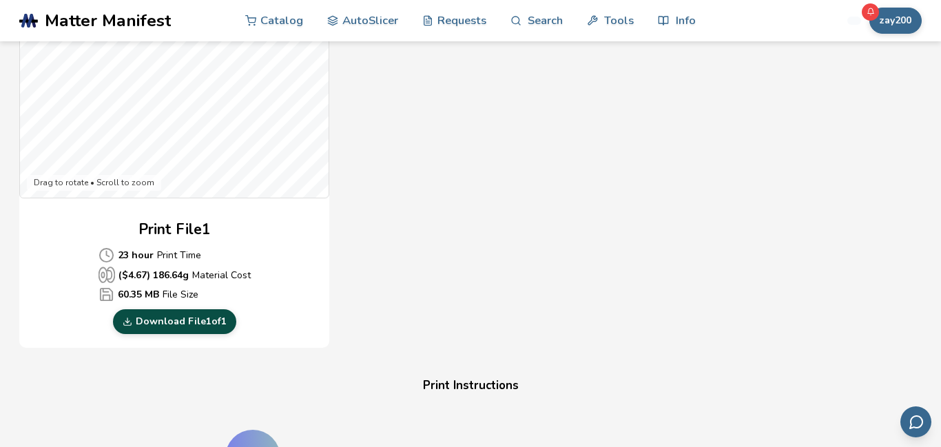
click at [169, 324] on link "Download File 1 of 1" at bounding box center [174, 321] width 123 height 25
